Goal: Transaction & Acquisition: Purchase product/service

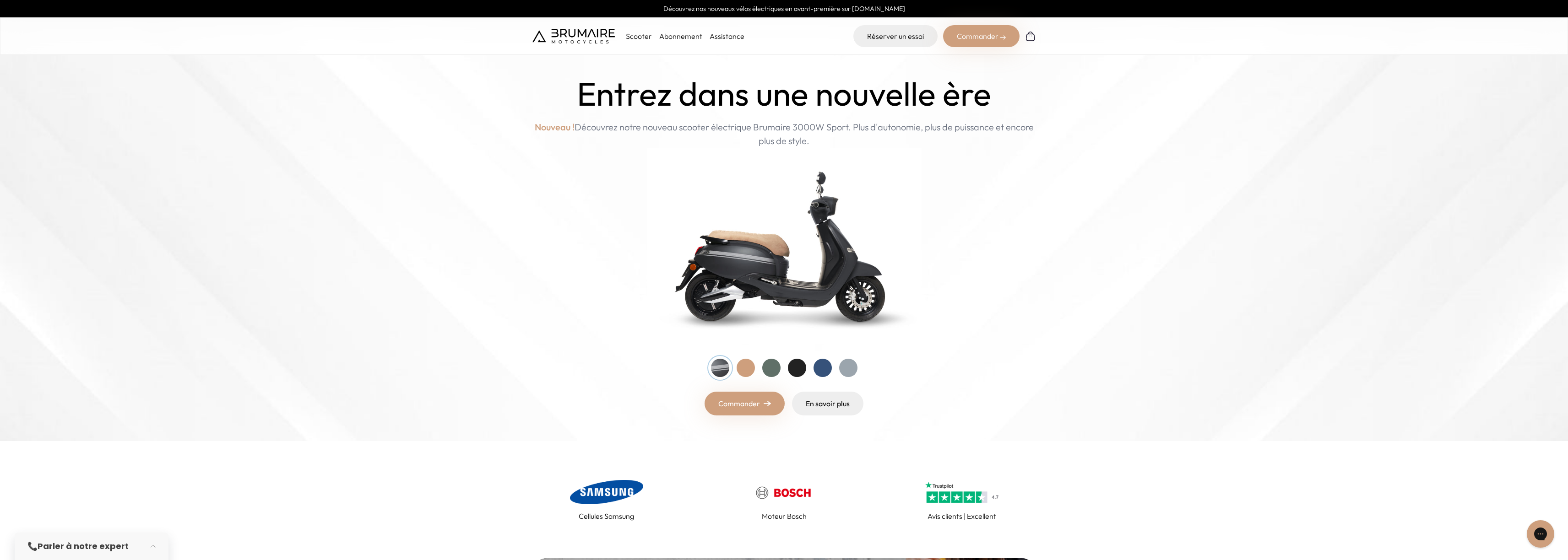
click at [638, 34] on p "Scooter" at bounding box center [639, 36] width 26 height 11
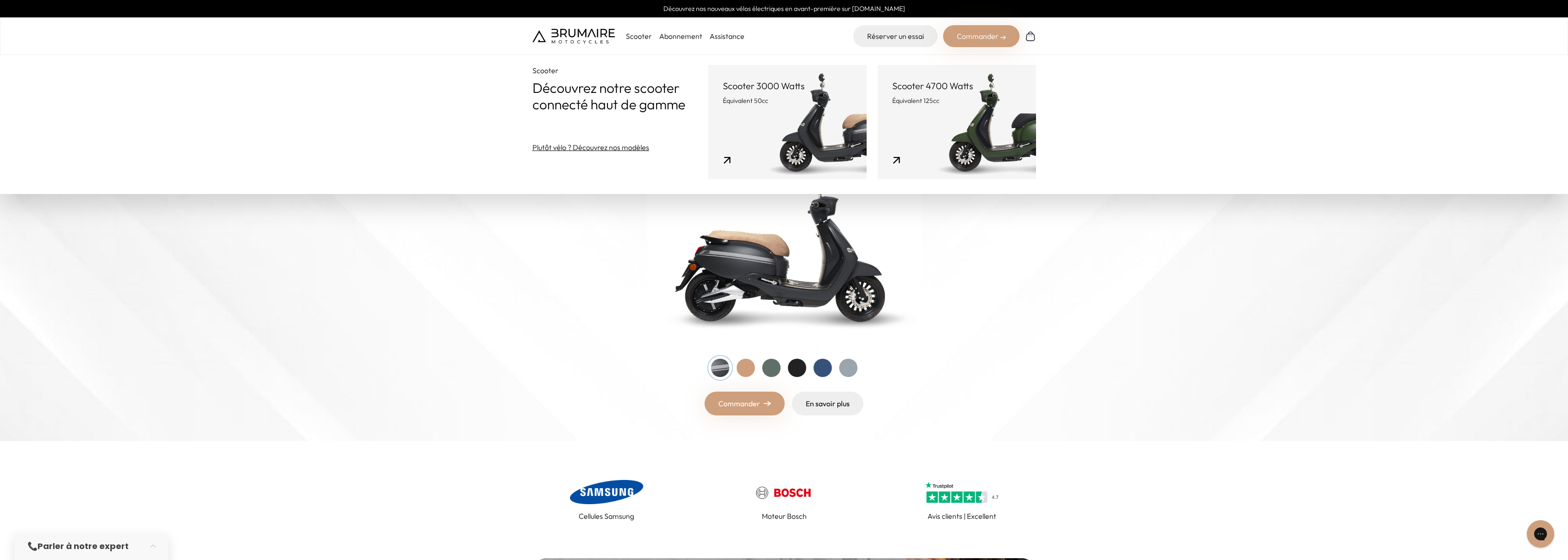
click at [947, 118] on link "Scooter 4700 Watts Équivalent 125cc" at bounding box center [957, 123] width 159 height 115
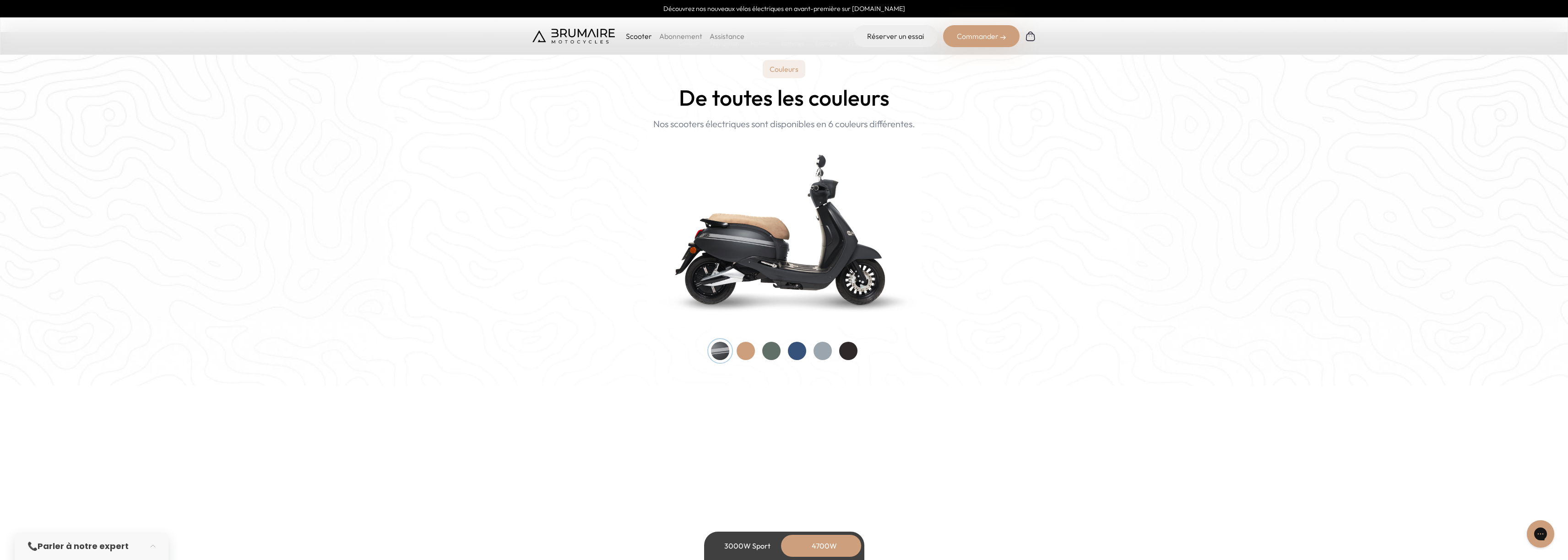
scroll to position [921, 0]
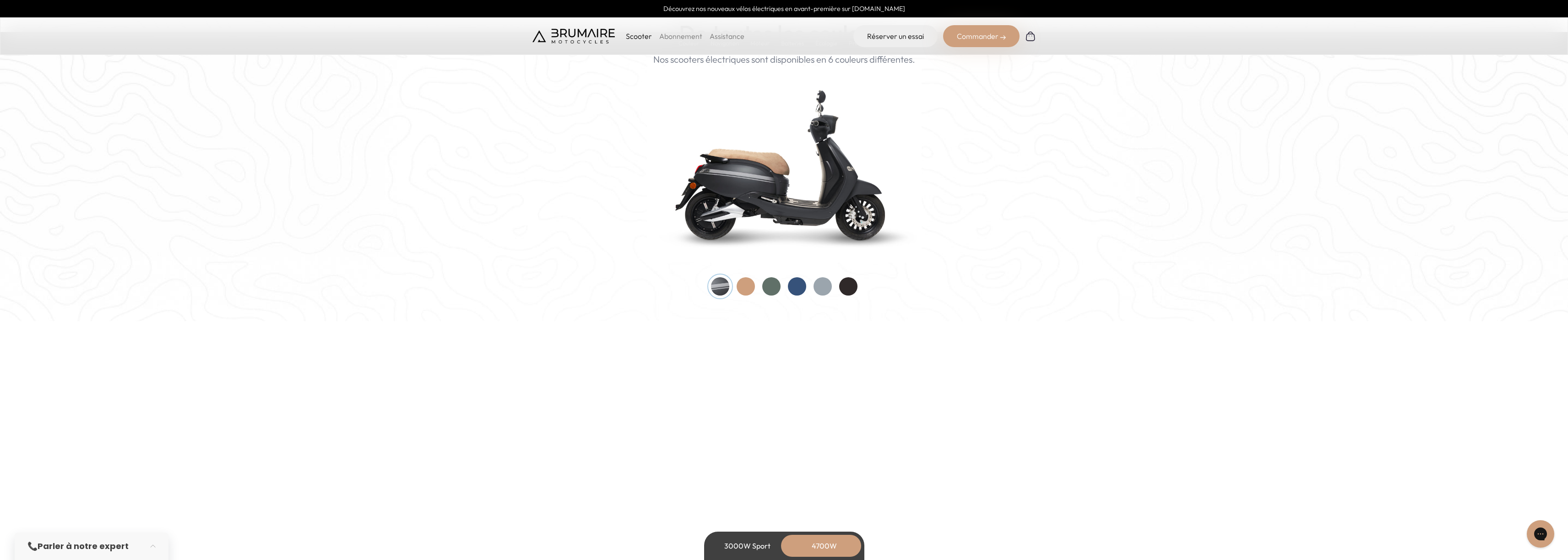
click at [851, 285] on div at bounding box center [848, 287] width 18 height 18
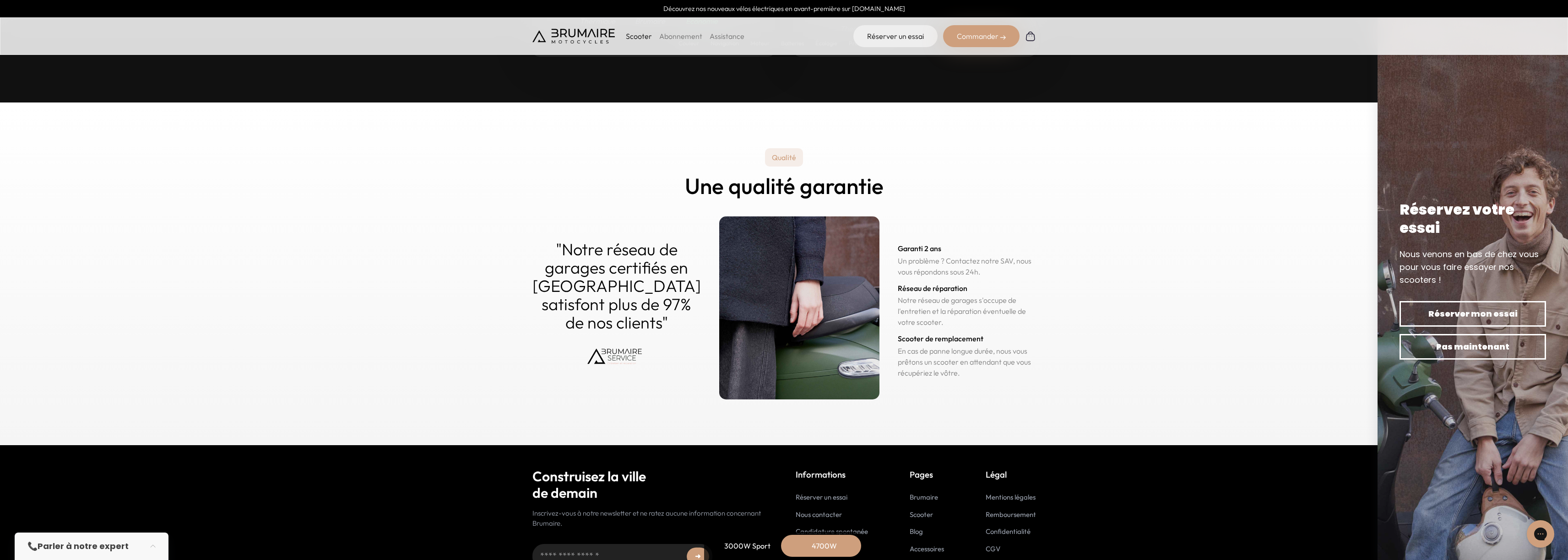
scroll to position [4464, 0]
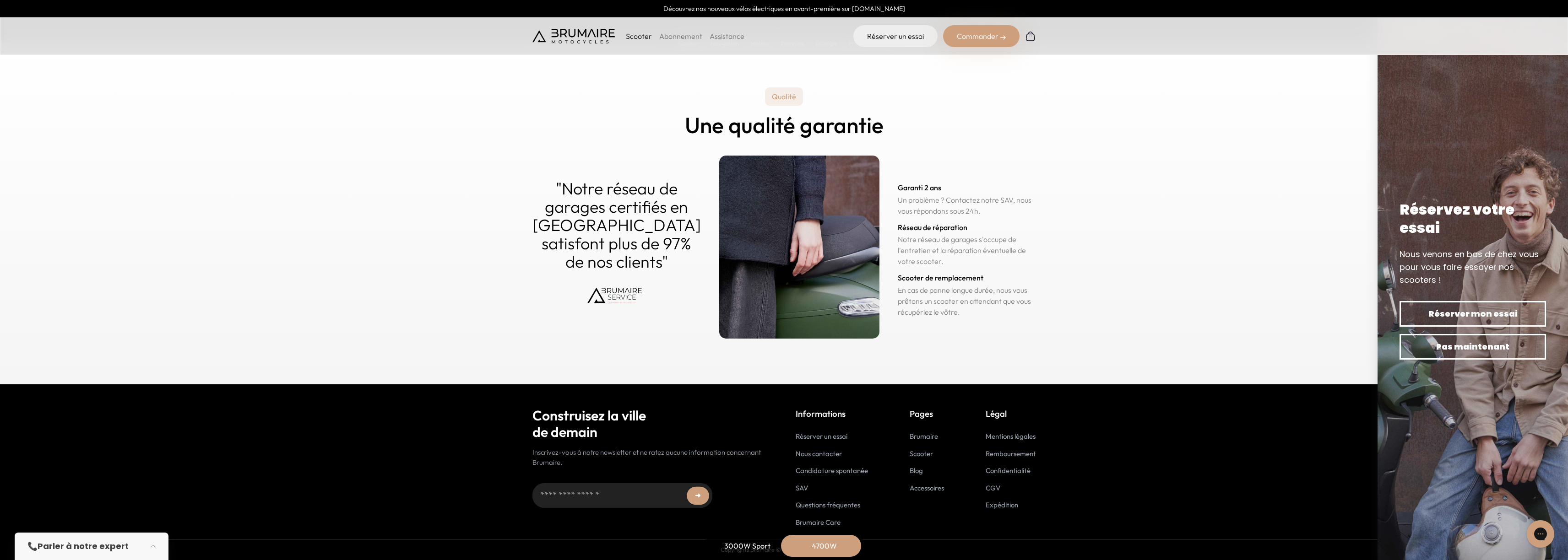
click at [987, 39] on div "Commander" at bounding box center [981, 36] width 76 height 22
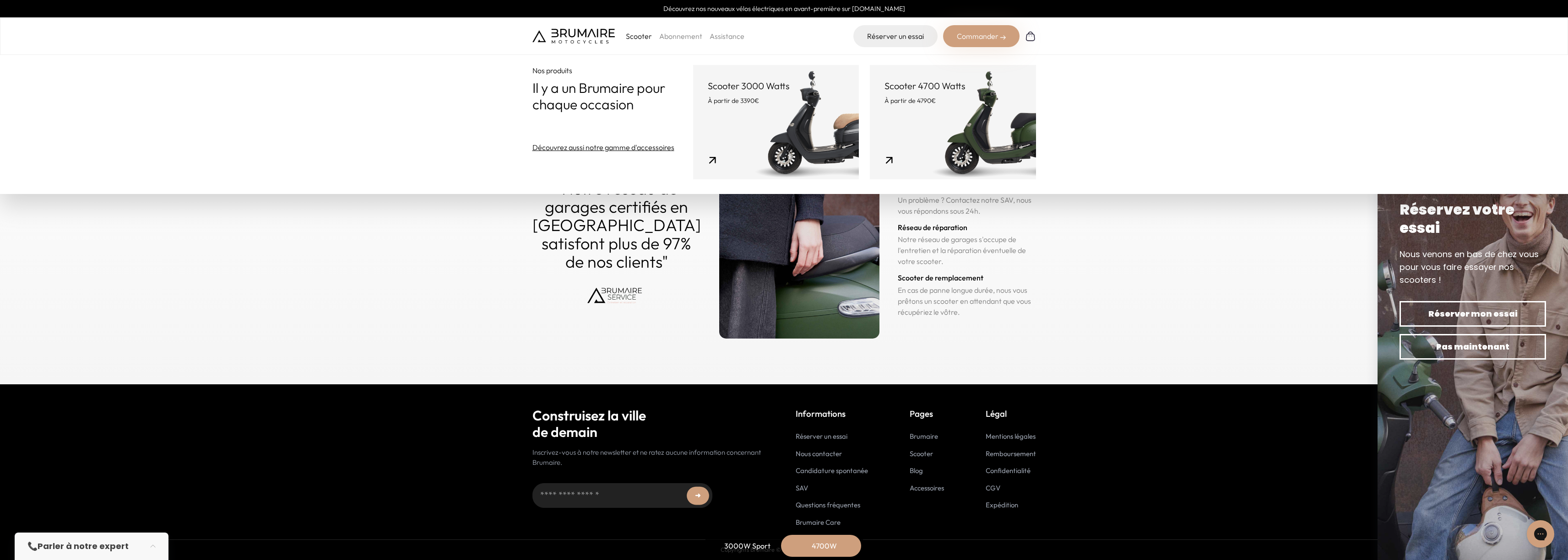
click at [461, 297] on section "Qualité Une qualité garantie "Notre réseau de garages certifiés en [GEOGRAPHIC_…" at bounding box center [784, 213] width 1568 height 343
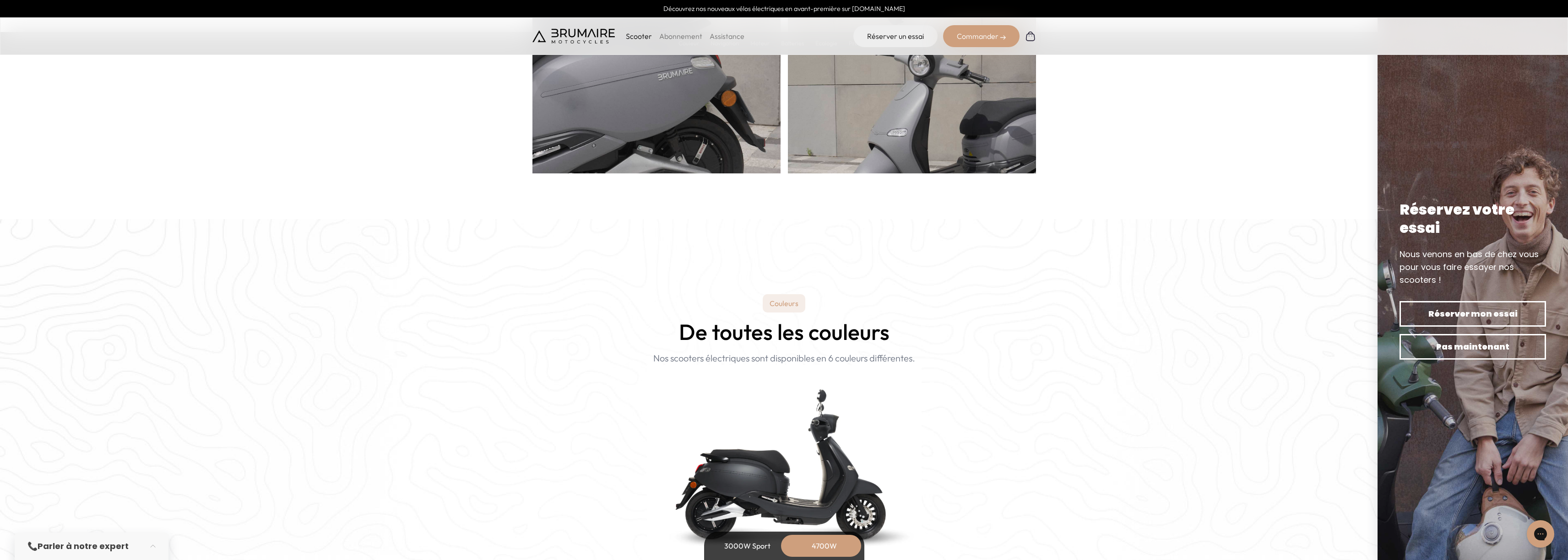
scroll to position [572, 0]
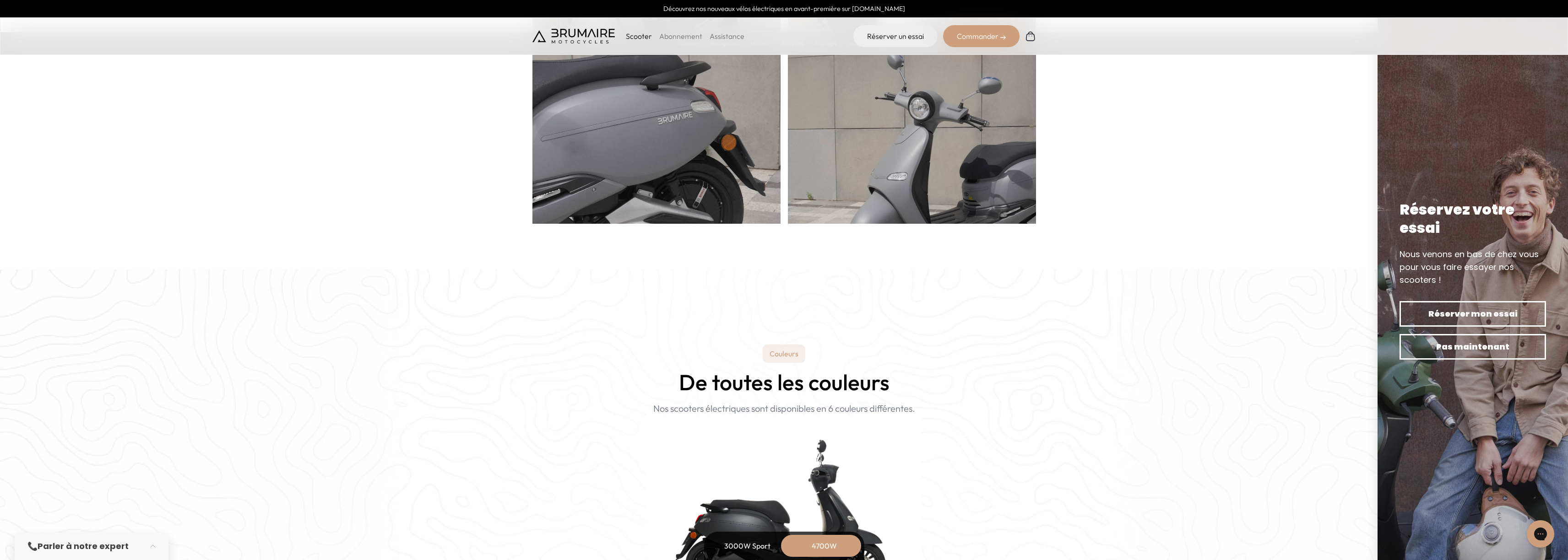
click at [646, 40] on p "Scooter" at bounding box center [639, 36] width 26 height 11
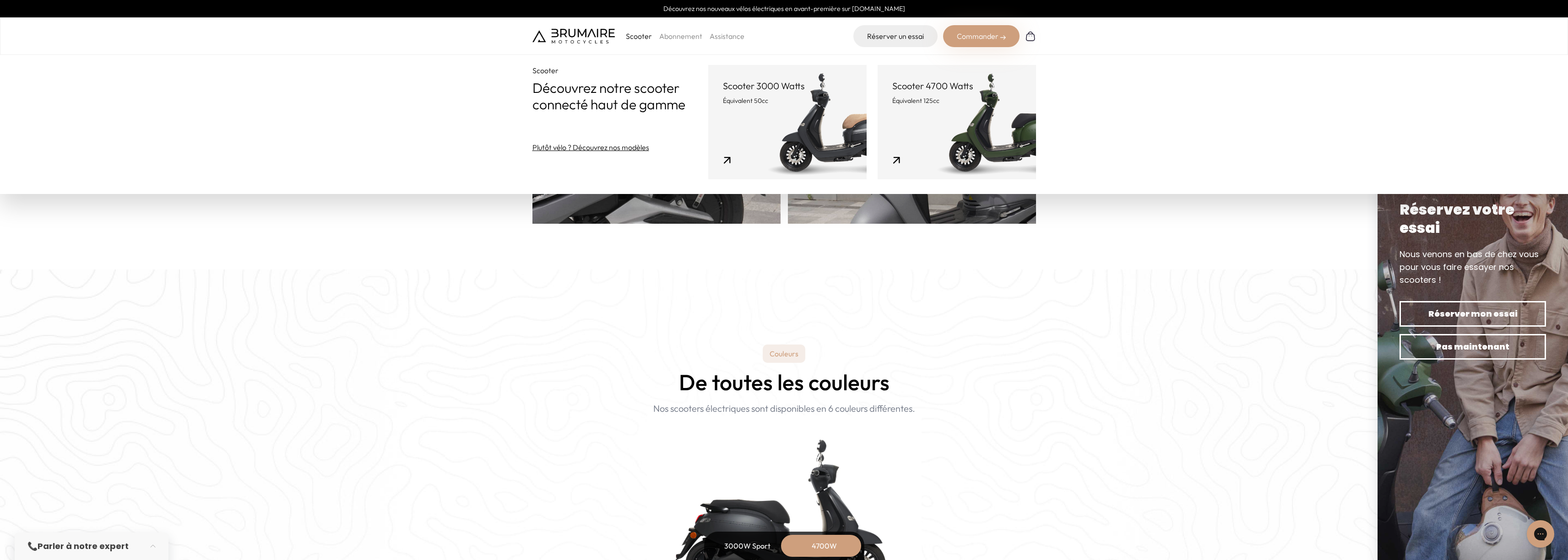
click at [1009, 136] on link "Scooter 4700 Watts Équivalent 125cc" at bounding box center [957, 123] width 159 height 115
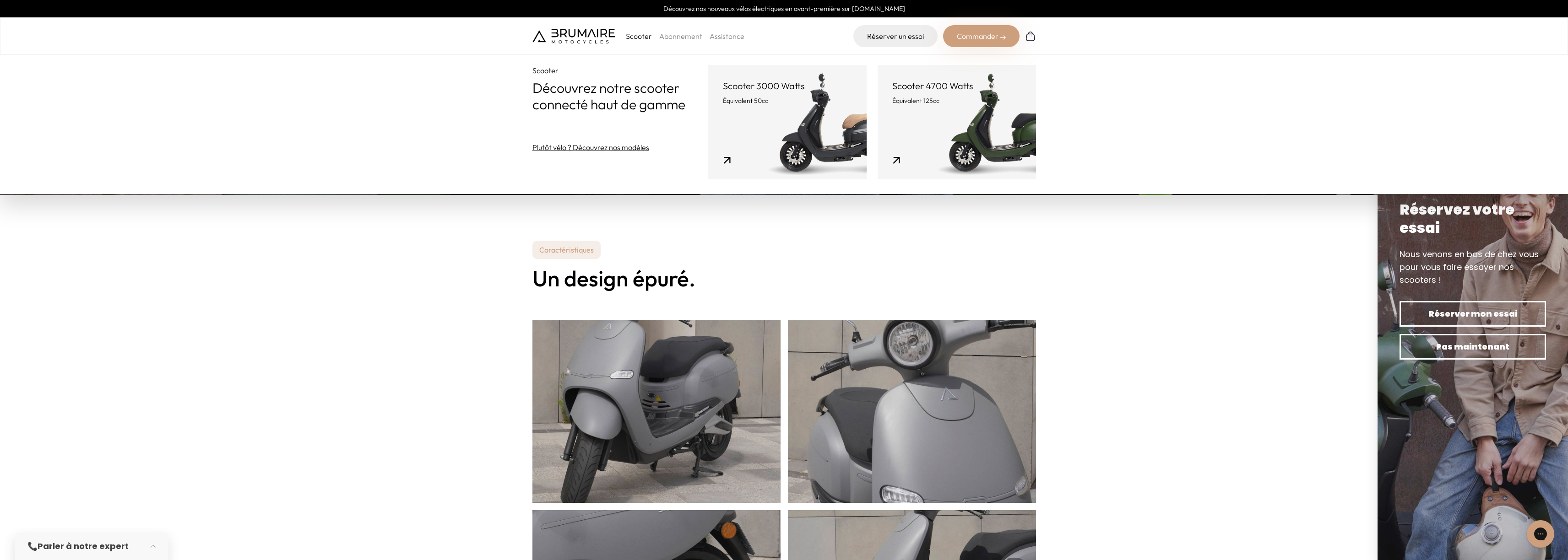
scroll to position [148, 0]
